Goal: Check status

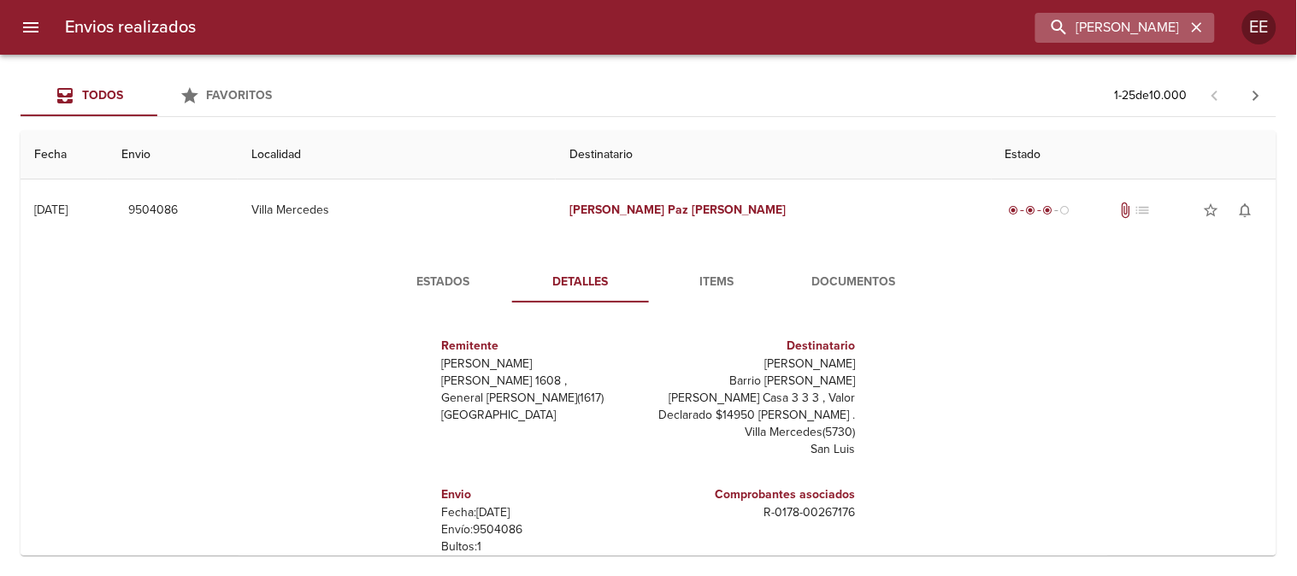
scroll to position [26, 0]
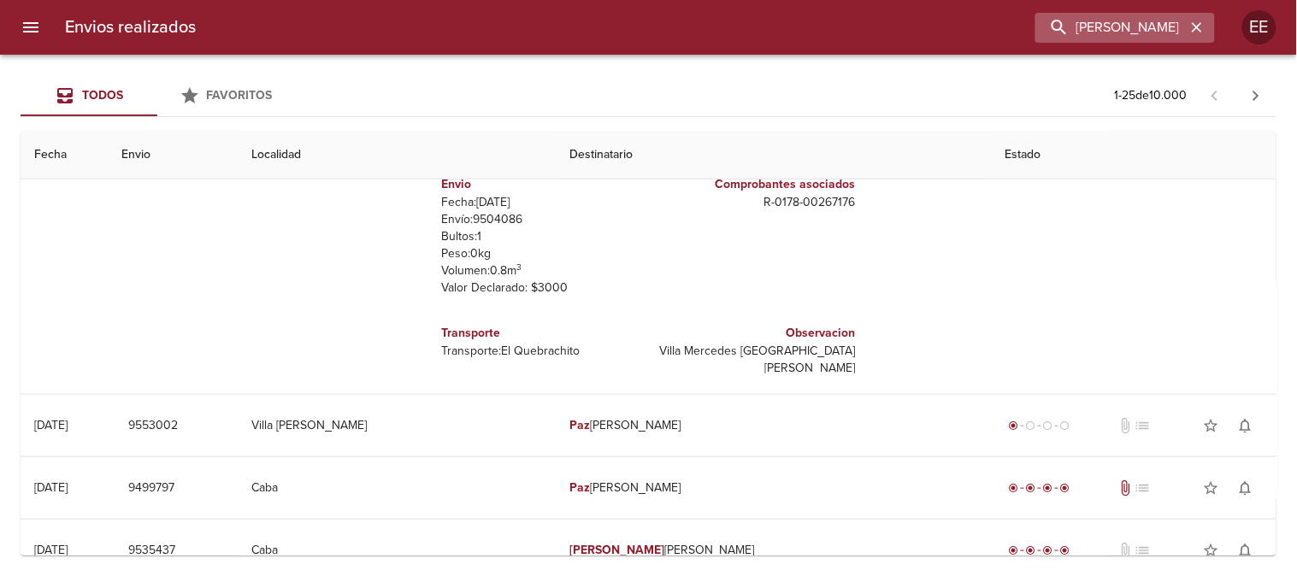
click at [1202, 27] on icon "button" at bounding box center [1197, 27] width 17 height 17
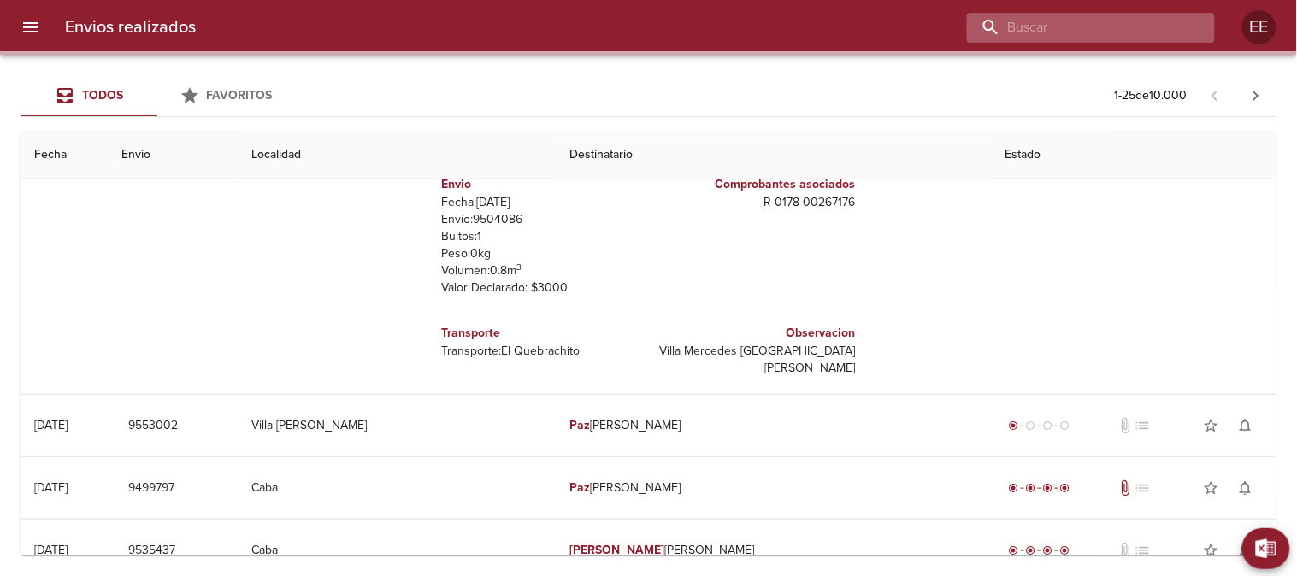
click at [1115, 19] on input "buscar" at bounding box center [1076, 28] width 219 height 30
paste input "[PERSON_NAME]"
type input "[PERSON_NAME]"
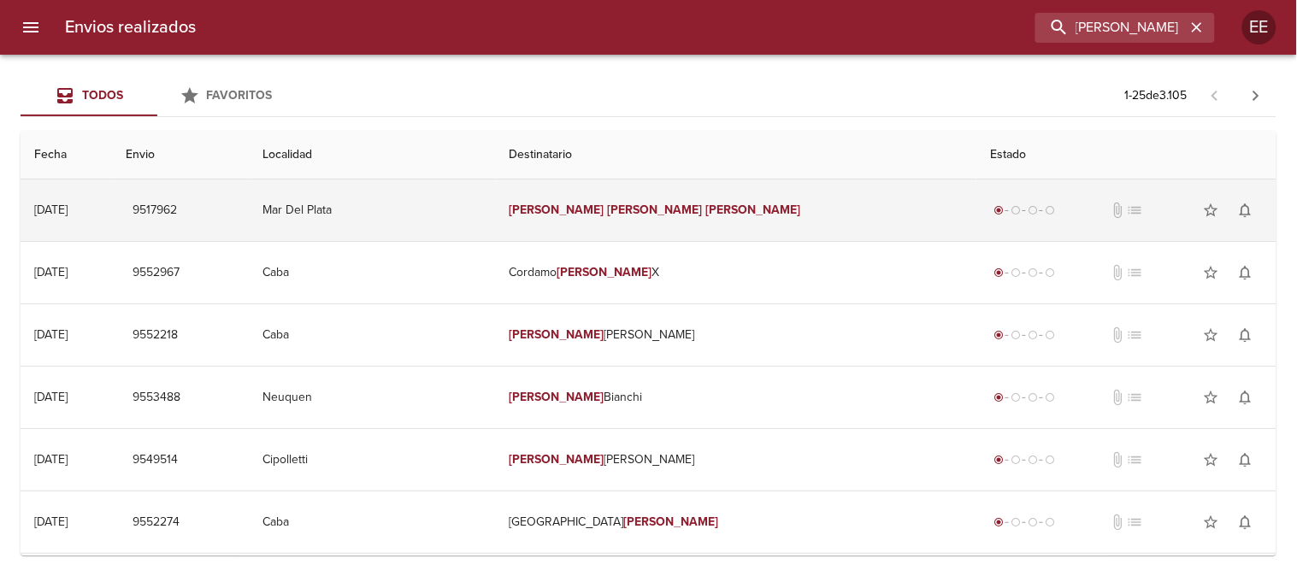
scroll to position [0, 0]
click at [576, 216] on td "[PERSON_NAME]" at bounding box center [736, 211] width 481 height 62
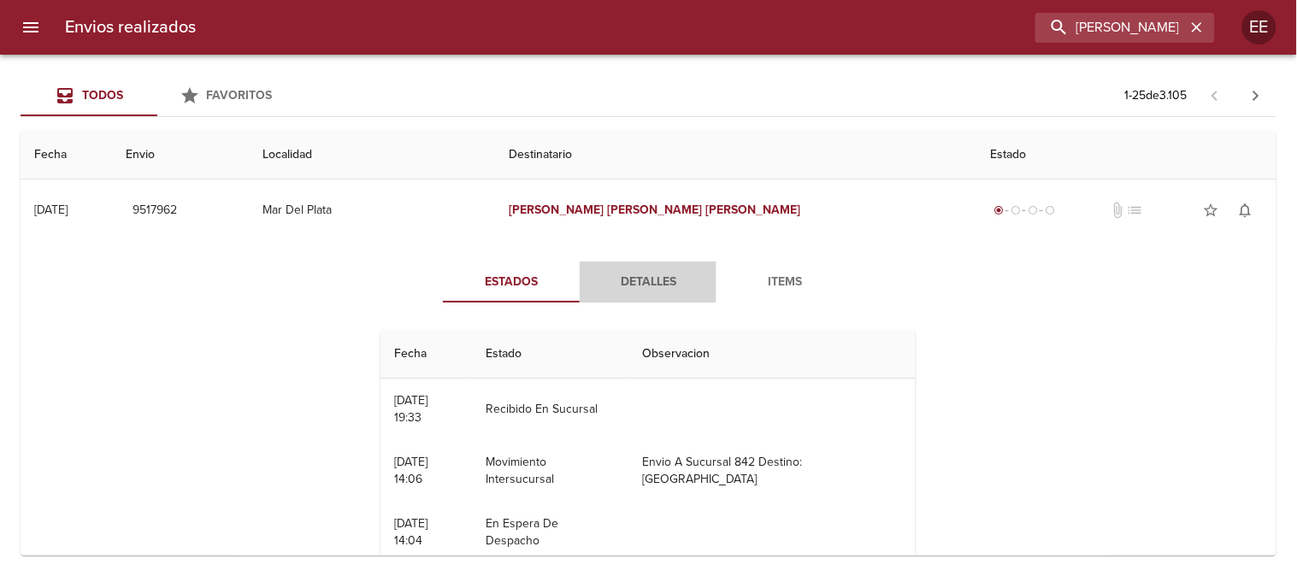
click at [635, 279] on span "Detalles" at bounding box center [648, 282] width 116 height 21
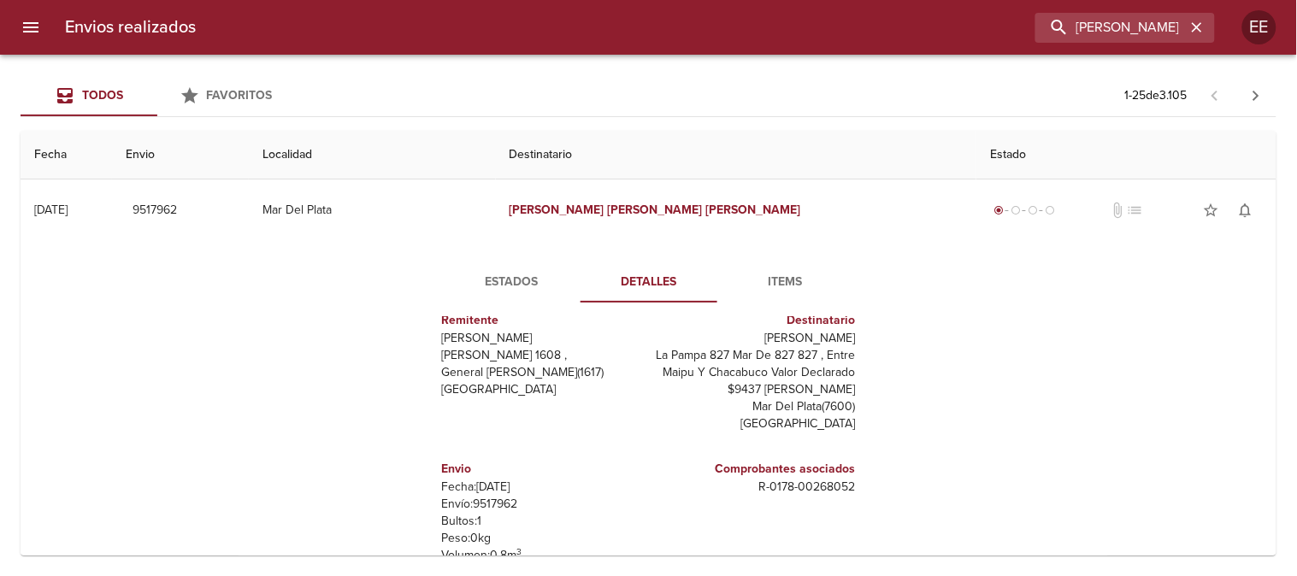
click at [500, 283] on span "Estados" at bounding box center [512, 282] width 116 height 21
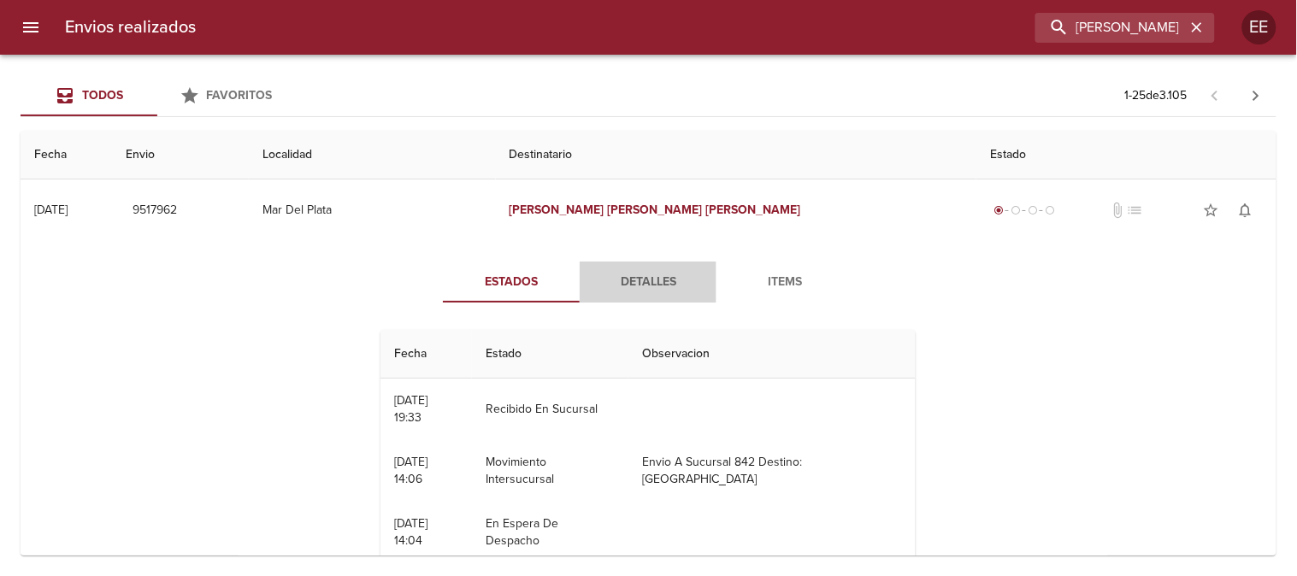
click at [643, 277] on span "Detalles" at bounding box center [648, 282] width 116 height 21
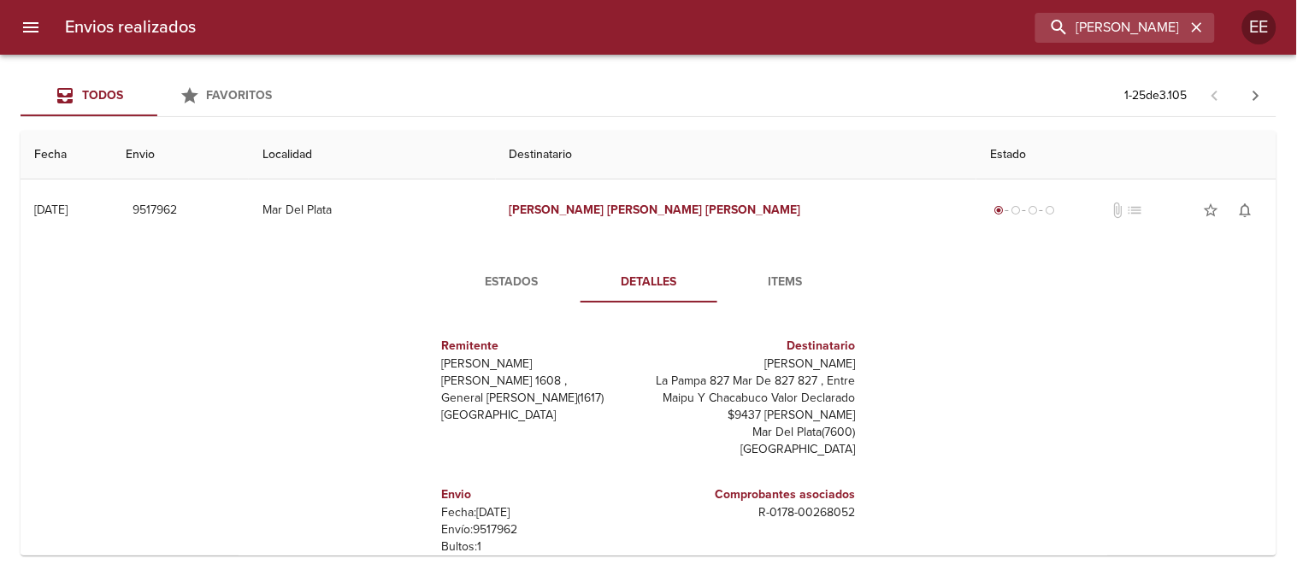
scroll to position [26, 0]
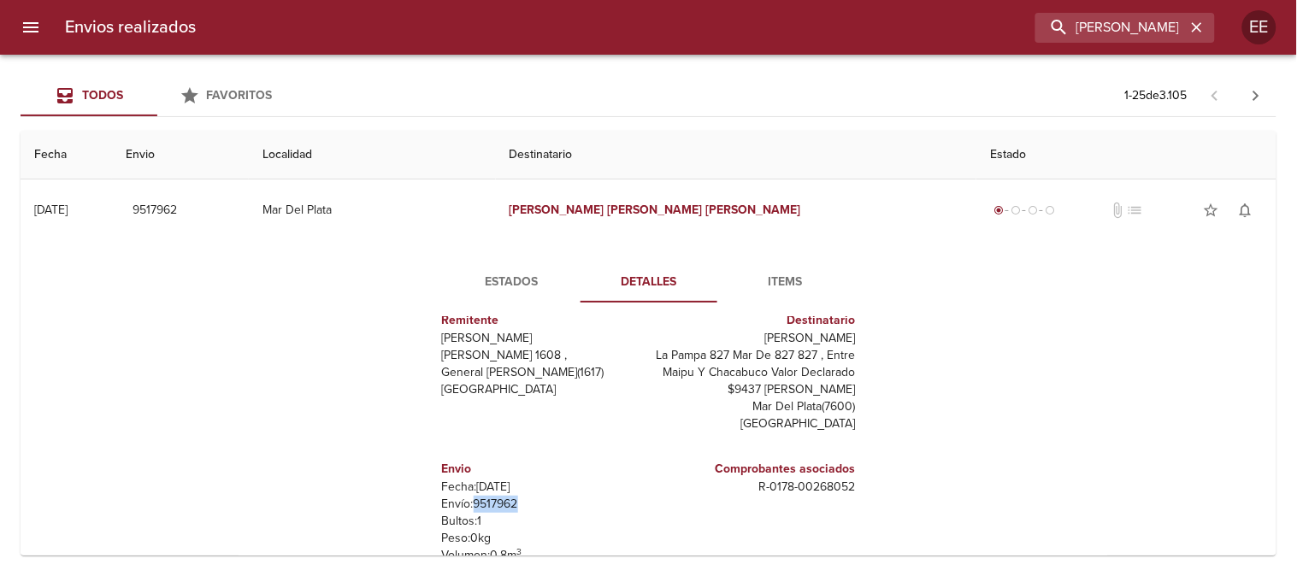
drag, startPoint x: 508, startPoint y: 503, endPoint x: 462, endPoint y: 505, distance: 46.2
click at [462, 505] on p "Envío: 9517962" at bounding box center [542, 504] width 200 height 17
copy p "9517962"
